Goal: Navigation & Orientation: Find specific page/section

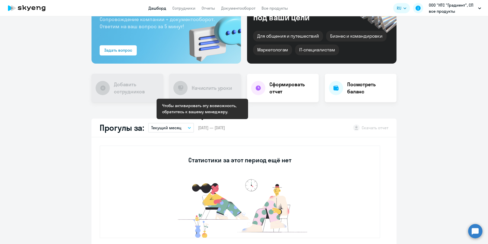
scroll to position [39, 0]
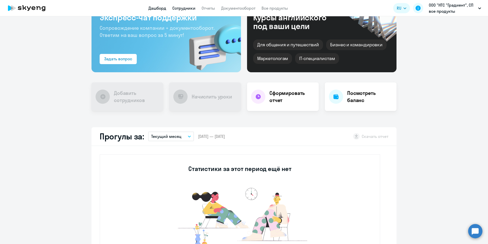
click at [183, 10] on link "Сотрудники" at bounding box center [183, 8] width 23 height 5
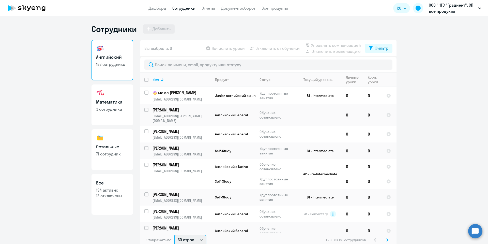
click at [198, 238] on select "30 строк 50 строк 100 строк" at bounding box center [190, 240] width 32 height 10
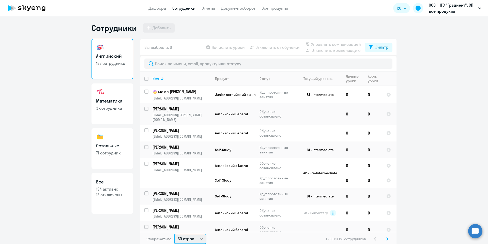
select select "100"
click at [174, 234] on select "30 строк 50 строк 100 строк" at bounding box center [190, 239] width 32 height 10
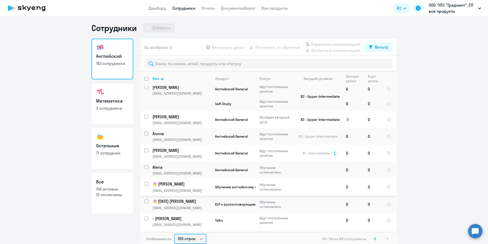
scroll to position [1485, 0]
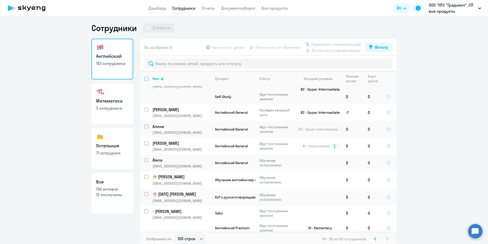
click at [120, 160] on link "Остальные 71 сотрудник" at bounding box center [112, 148] width 42 height 41
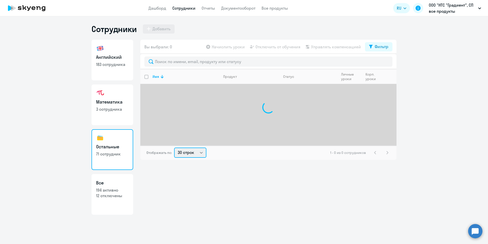
click at [183, 148] on div "Вы выбрали: 0 Начислить уроки Отключить от обучения Управлять компенсацией Филь…" at bounding box center [268, 100] width 256 height 120
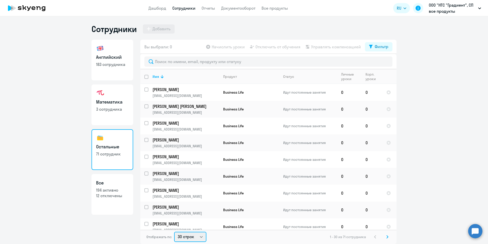
click at [181, 237] on select "30 строк 50 строк 100 строк" at bounding box center [190, 237] width 32 height 10
select select "100"
click at [174, 232] on select "30 строк 50 строк 100 строк" at bounding box center [190, 237] width 32 height 10
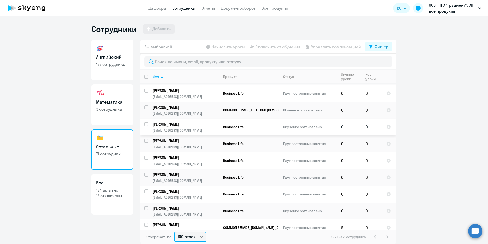
scroll to position [651, 0]
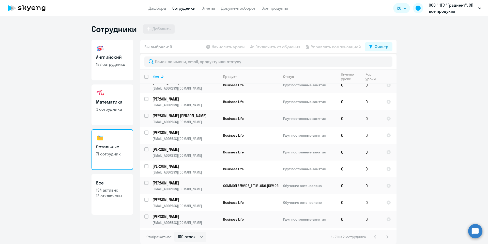
click at [105, 63] on p "183 сотрудника" at bounding box center [112, 64] width 33 height 6
select select "30"
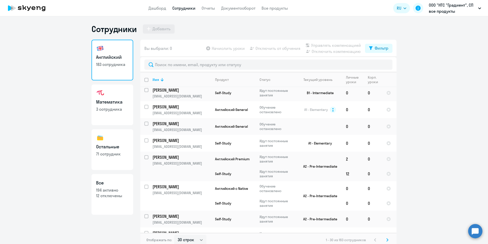
scroll to position [114, 0]
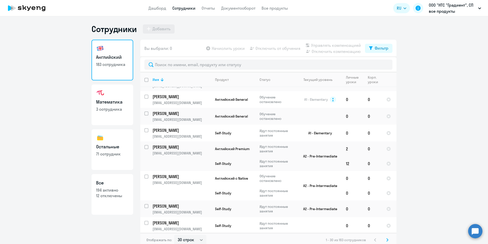
click at [109, 198] on link "Все 194 активно 12 отключены" at bounding box center [112, 194] width 42 height 41
select select "30"
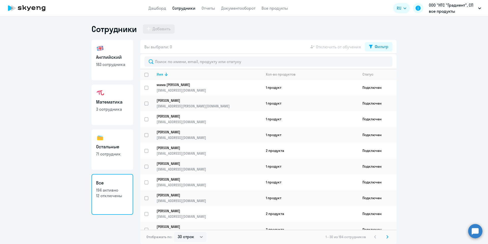
select select "30"
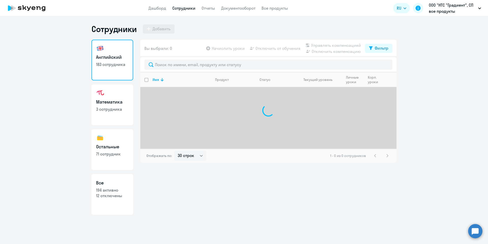
click at [40, 129] on ng-component "Сотрудники Добавить Английский 183 сотрудника Математика 3 сотрудника Остальные…" at bounding box center [244, 119] width 488 height 191
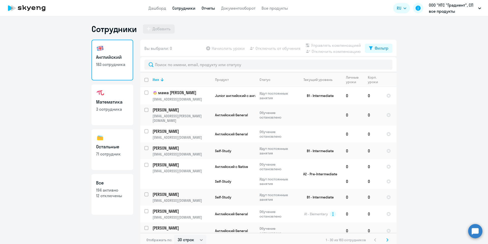
click at [209, 7] on link "Отчеты" at bounding box center [208, 8] width 13 height 5
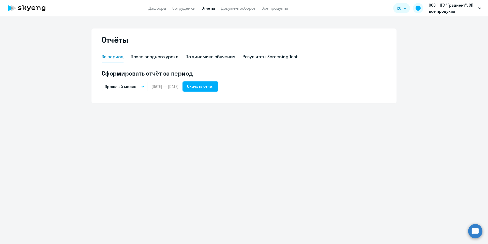
click at [131, 87] on p "Прошлый месяц" at bounding box center [121, 86] width 32 height 6
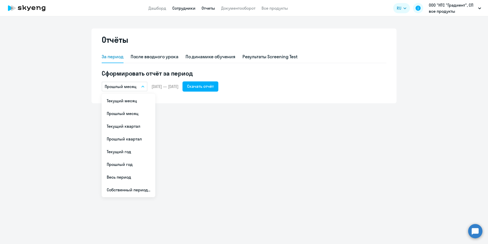
click at [179, 7] on link "Сотрудники" at bounding box center [183, 8] width 23 height 5
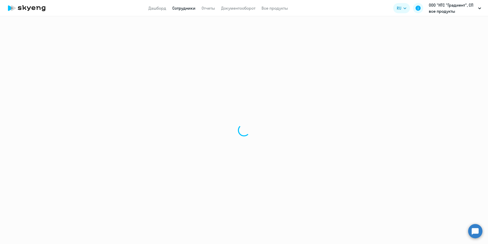
select select "30"
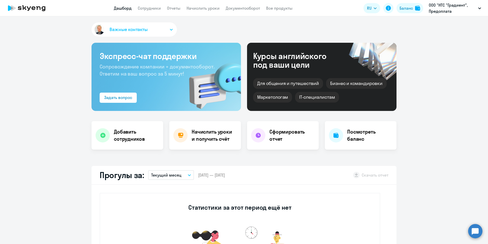
click at [138, 3] on app-header "Дашборд Сотрудники Отчеты Начислить уроки Документооборот Все продукты Дашборд …" at bounding box center [244, 8] width 488 height 16
click at [143, 8] on link "Сотрудники" at bounding box center [149, 8] width 23 height 5
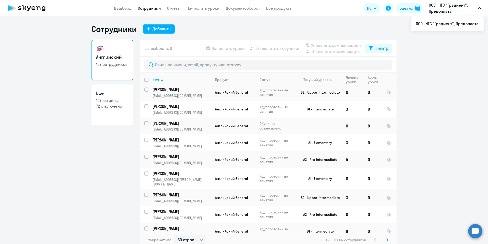
scroll to position [358, 0]
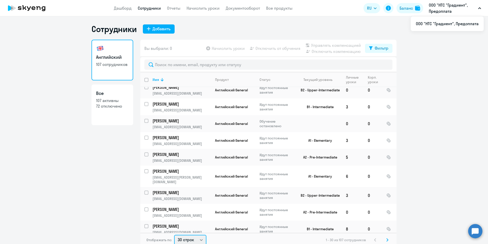
click at [197, 238] on select "30 строк 50 строк 100 строк" at bounding box center [190, 240] width 32 height 10
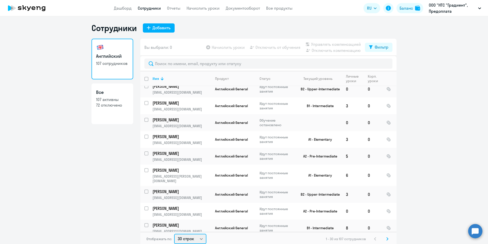
select select "100"
click at [174, 234] on select "30 строк 50 строк 100 строк" at bounding box center [190, 239] width 32 height 10
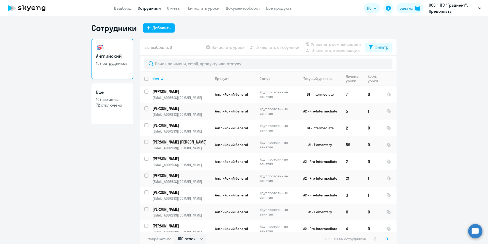
click at [386, 238] on icon at bounding box center [387, 239] width 2 height 4
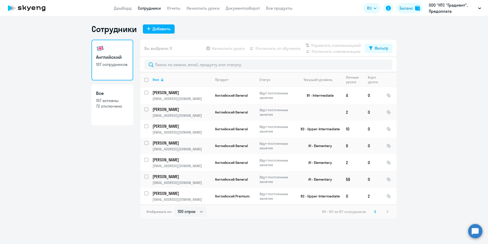
click at [375, 211] on icon at bounding box center [375, 212] width 2 height 4
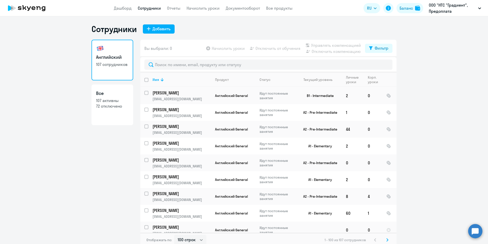
scroll to position [1490, 0]
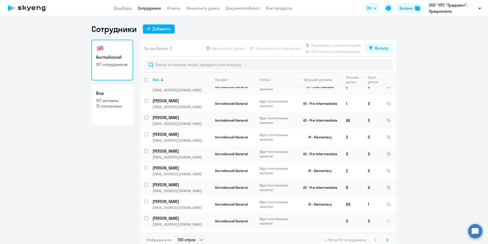
click at [142, 242] on div "Отображать по: 30 строк 50 строк 100 строк 1 - 100 из 107 сотрудников" at bounding box center [268, 240] width 256 height 14
